Goal: Transaction & Acquisition: Purchase product/service

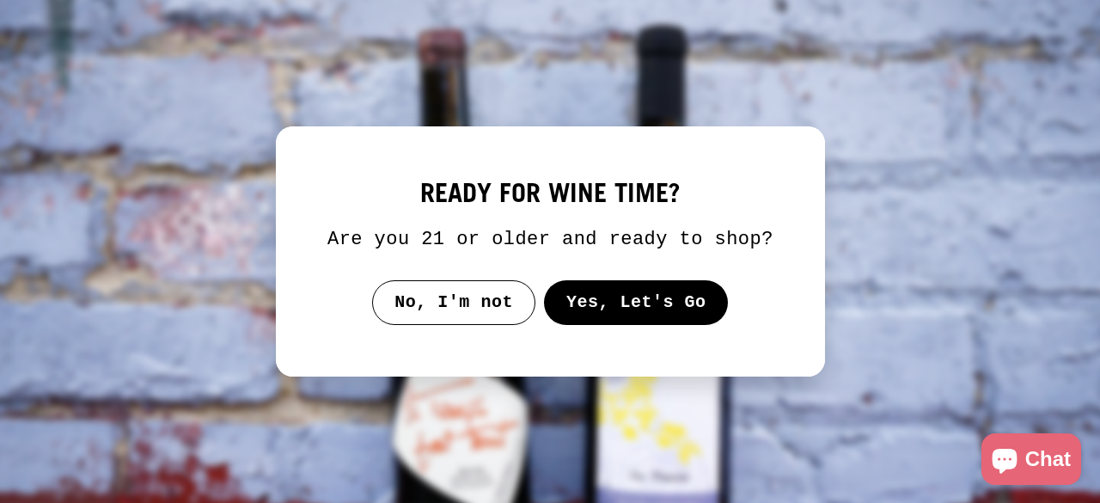
click at [576, 304] on button "Yes, Let's Go" at bounding box center [635, 302] width 185 height 45
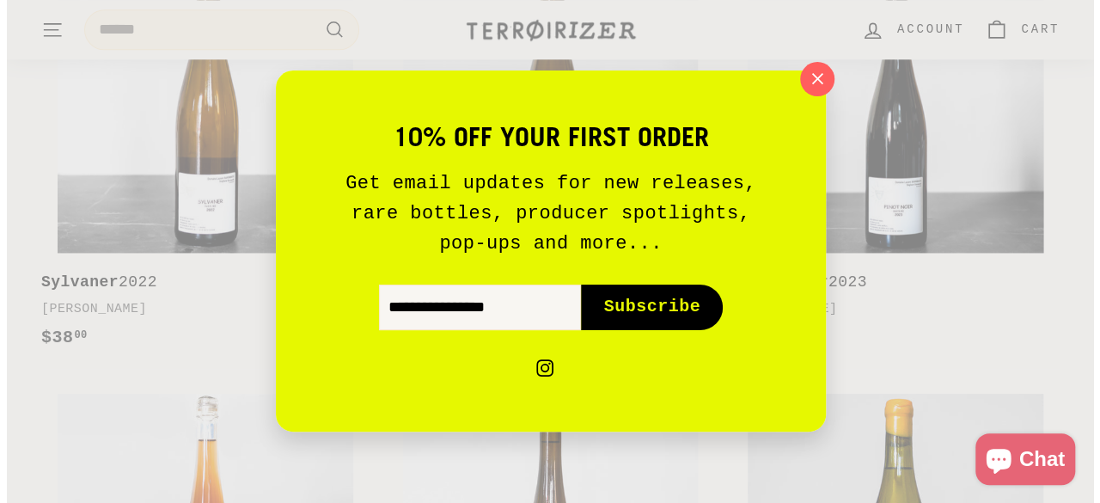
scroll to position [950, 0]
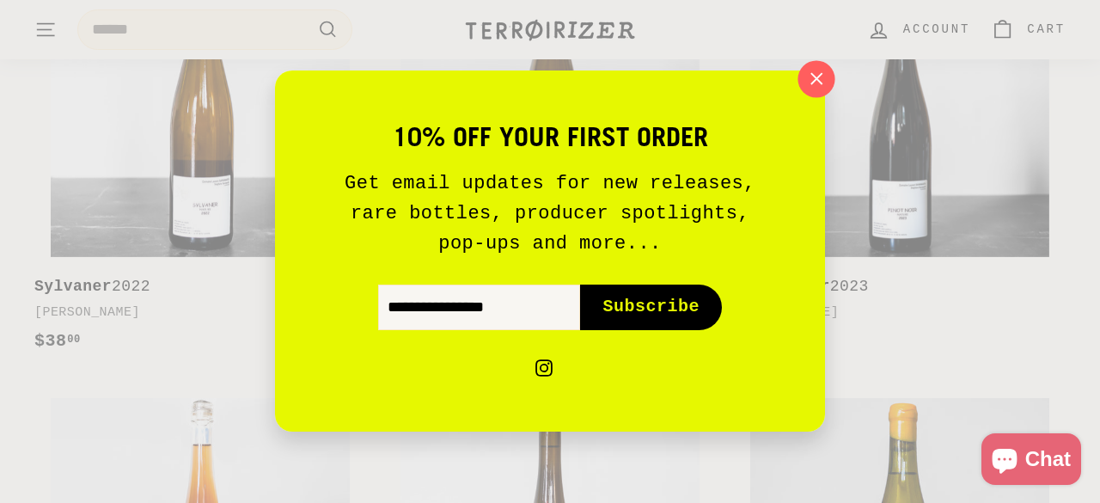
click at [820, 87] on icon "button" at bounding box center [817, 79] width 26 height 26
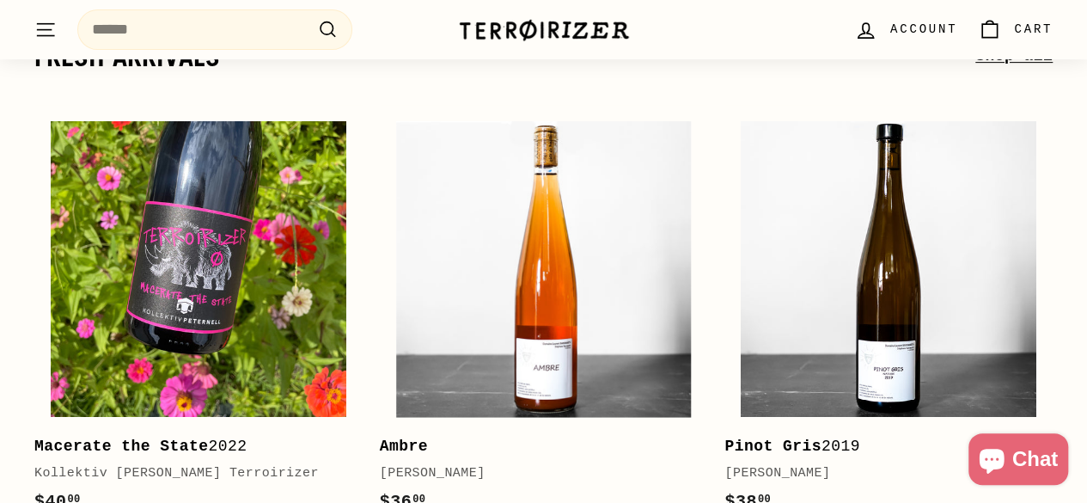
scroll to position [344, 0]
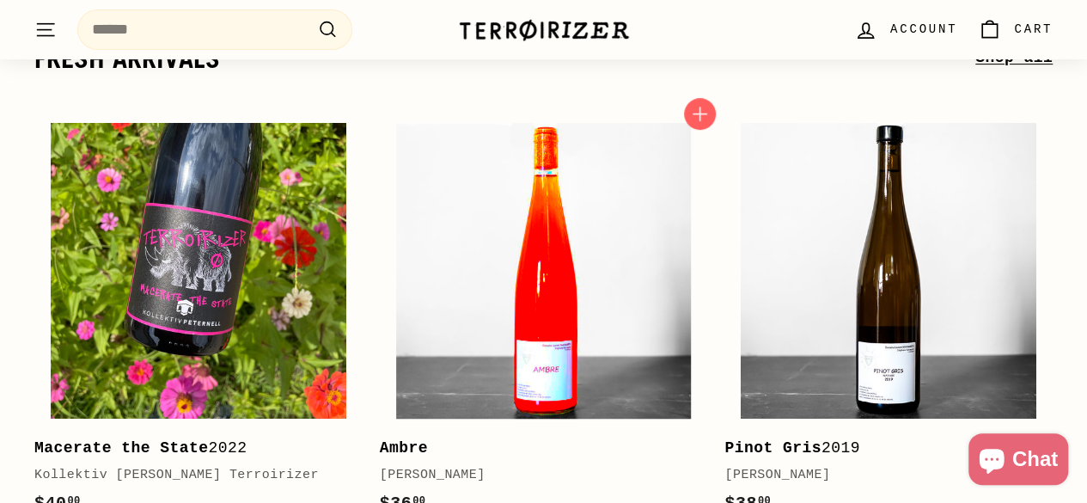
click at [615, 357] on img at bounding box center [544, 271] width 296 height 296
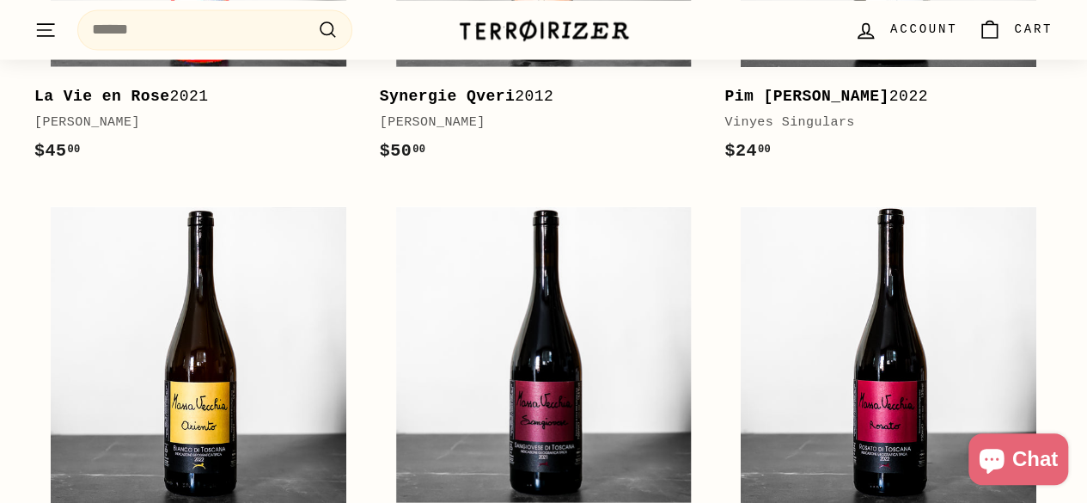
scroll to position [1375, 0]
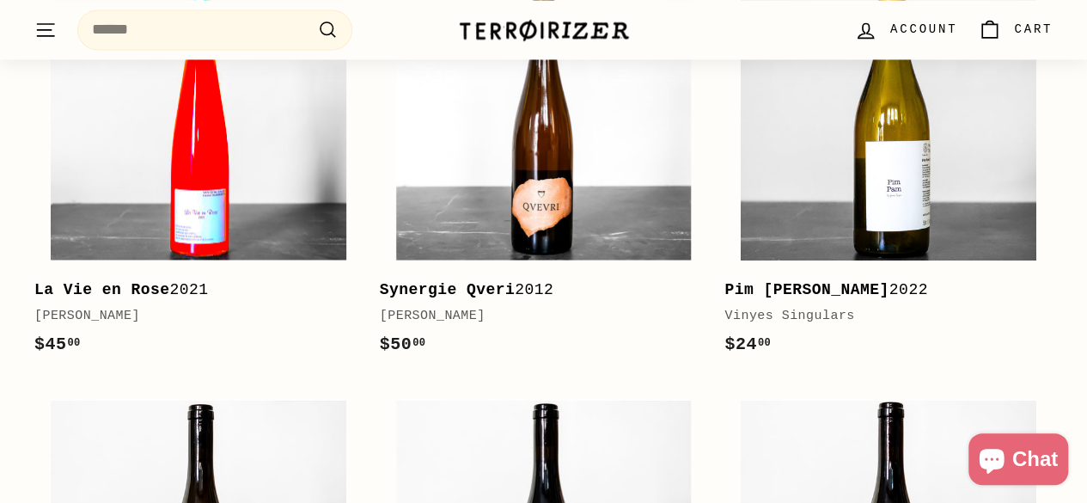
click at [241, 179] on img at bounding box center [199, 112] width 296 height 296
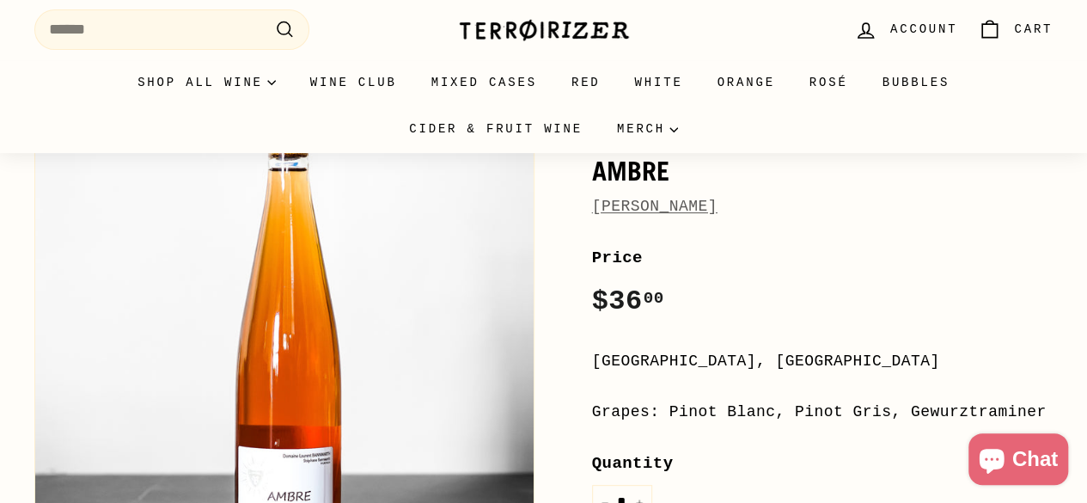
scroll to position [344, 0]
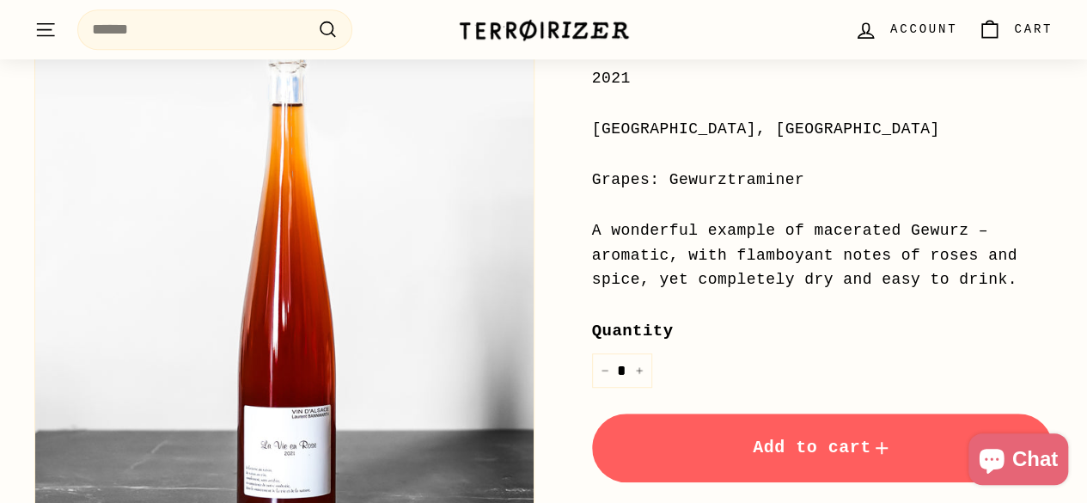
scroll to position [258, 0]
